Goal: Find specific page/section: Find specific page/section

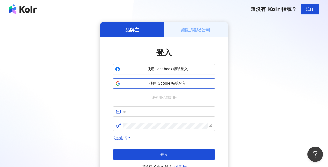
click at [144, 83] on span "使用 Google 帳號登入" at bounding box center [167, 83] width 91 height 5
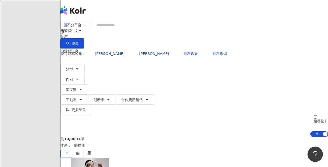
click at [133, 13] on div "繁體中文 活動訊息 M" at bounding box center [193, 41] width 267 height 82
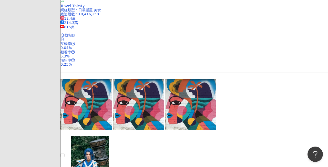
scroll to position [895, 0]
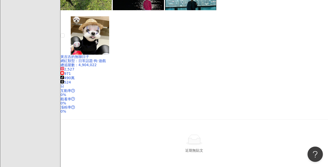
scroll to position [855, 0]
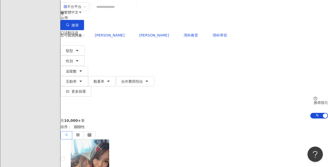
scroll to position [0, 0]
